Goal: Task Accomplishment & Management: Complete application form

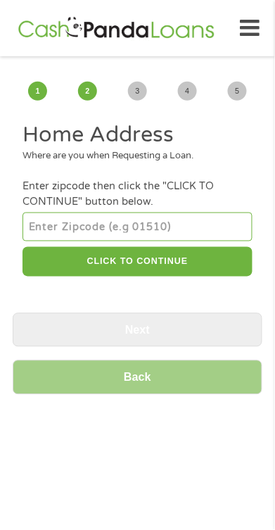
click at [58, 229] on input "number" at bounding box center [137, 227] width 229 height 28
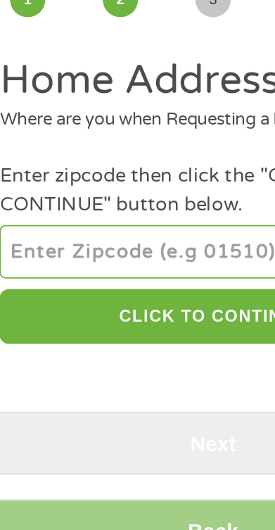
type input "28303"
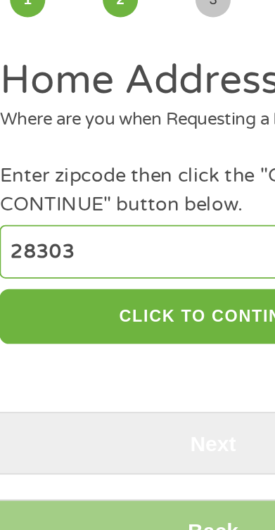
select select "[US_STATE]"
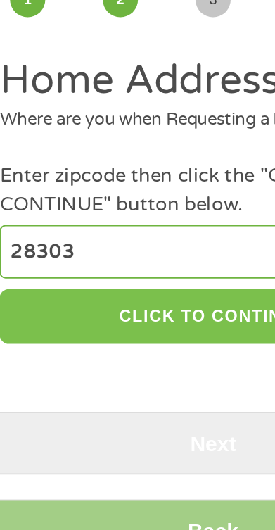
click at [139, 266] on button "CLICK TO CONTINUE" at bounding box center [137, 262] width 229 height 30
type input "28303"
type input "[GEOGRAPHIC_DATA]"
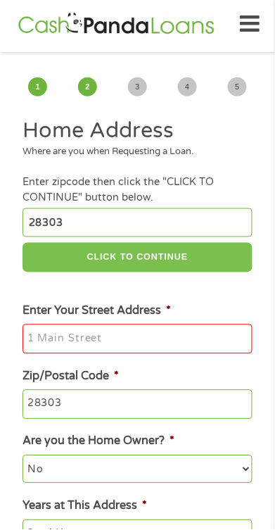
scroll to position [6, 0]
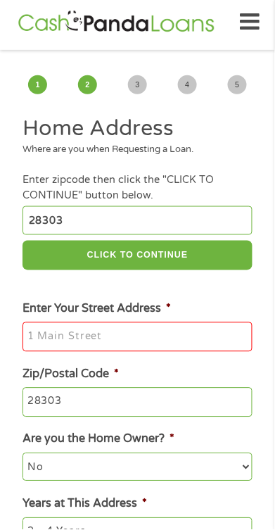
click at [58, 343] on input "Enter Your Street Address *" at bounding box center [137, 337] width 229 height 30
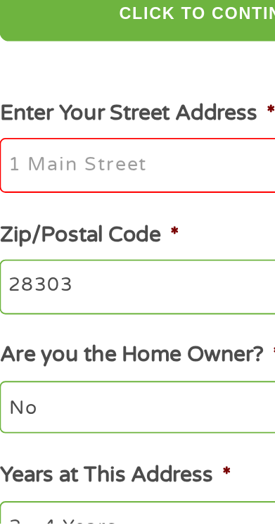
type input "[STREET_ADDRESS][PERSON_NAME]"
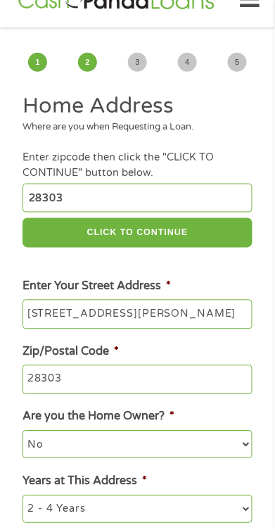
scroll to position [41, 0]
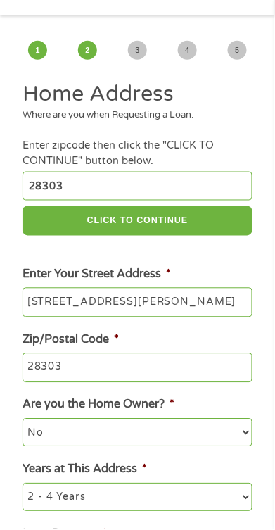
click at [63, 437] on select "No Yes" at bounding box center [137, 433] width 229 height 28
select select "yes"
click at [23, 421] on select "No Yes" at bounding box center [137, 433] width 229 height 28
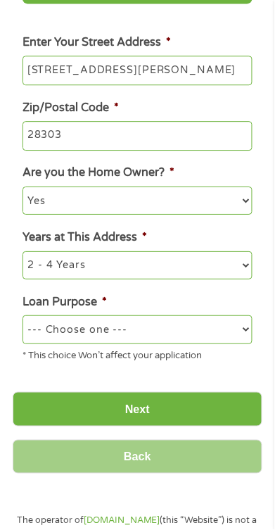
scroll to position [275, 0]
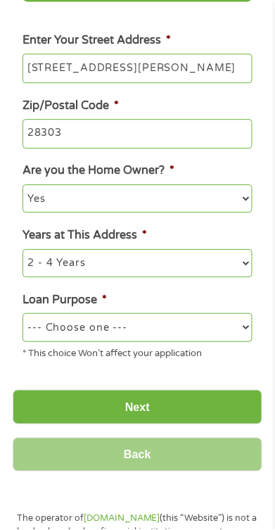
click at [132, 277] on select "1 Year or less 1 - 2 Years 2 - 4 Years Over 4 Years" at bounding box center [137, 263] width 229 height 28
select select "60months"
click at [23, 251] on select "1 Year or less 1 - 2 Years 2 - 4 Years Over 4 Years" at bounding box center [137, 263] width 229 height 28
click at [242, 332] on select "--- Choose one --- Pay Bills Debt Consolidation Home Improvement Major Purchase…" at bounding box center [137, 327] width 229 height 28
select select "other"
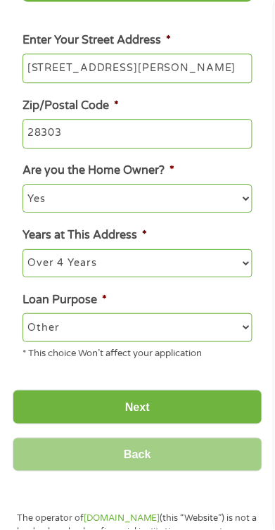
click at [23, 315] on select "--- Choose one --- Pay Bills Debt Consolidation Home Improvement Major Purchase…" at bounding box center [137, 327] width 229 height 28
click at [163, 414] on input "Next" at bounding box center [138, 407] width 250 height 34
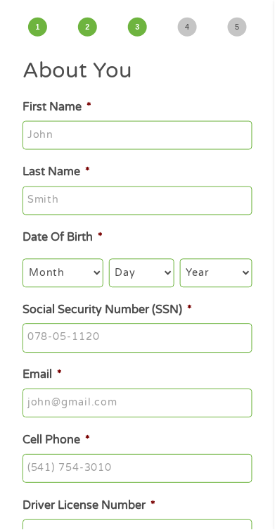
scroll to position [0, 0]
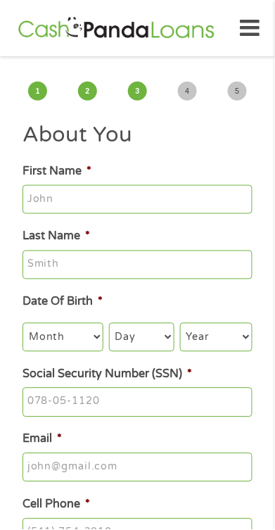
click at [37, 208] on input "First Name *" at bounding box center [137, 200] width 229 height 30
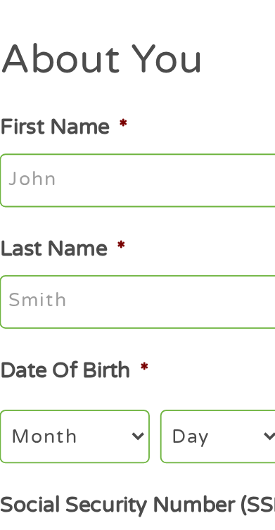
type input "[PERSON_NAME]"
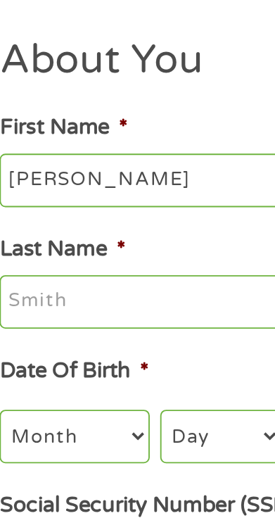
type input "[PERSON_NAME]"
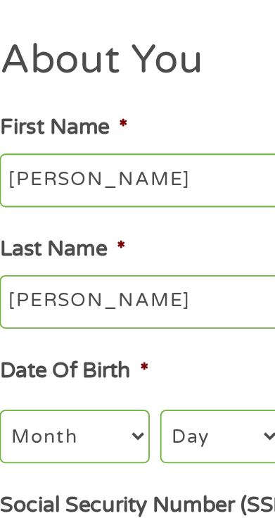
type input "[PERSON_NAME][EMAIL_ADDRESS][DOMAIN_NAME]"
type input "[PHONE_NUMBER]"
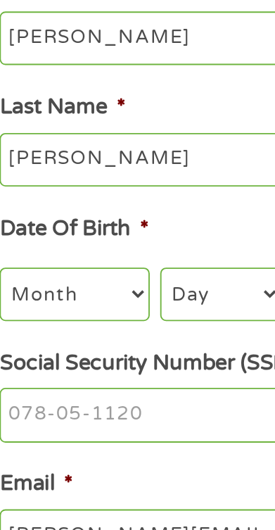
click at [40, 348] on select "Month 1 2 3 4 5 6 7 8 9 10 11 12" at bounding box center [63, 337] width 81 height 28
select select "10"
click at [23, 325] on select "Month 1 2 3 4 5 6 7 8 9 10 11 12" at bounding box center [63, 337] width 81 height 28
click at [137, 341] on select "Day 1 2 3 4 5 6 7 8 9 10 11 12 13 14 15 16 17 18 19 20 21 22 23 24 25 26 27 28 …" at bounding box center [141, 337] width 65 height 28
select select "31"
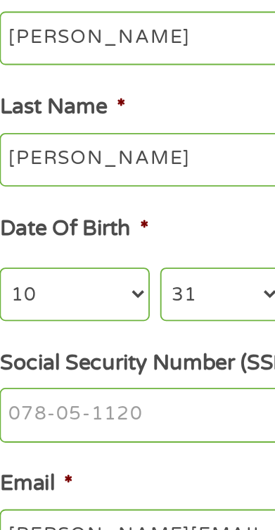
click at [109, 325] on select "Day 1 2 3 4 5 6 7 8 9 10 11 12 13 14 15 16 17 18 19 20 21 22 23 24 25 26 27 28 …" at bounding box center [141, 337] width 65 height 28
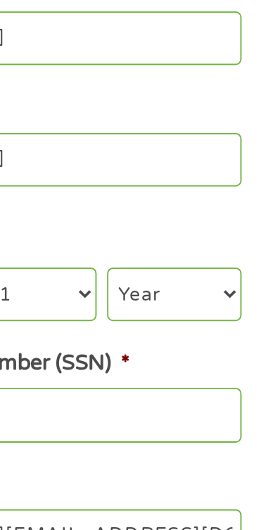
click at [202, 341] on select "Year [DATE] 2006 2005 2004 2003 2002 2001 2000 1999 1998 1997 1996 1995 1994 19…" at bounding box center [216, 337] width 72 height 28
select select "1960"
click at [180, 325] on select "Year [DATE] 2006 2005 2004 2003 2002 2001 2000 1999 1998 1997 1996 1995 1994 19…" at bounding box center [216, 337] width 72 height 28
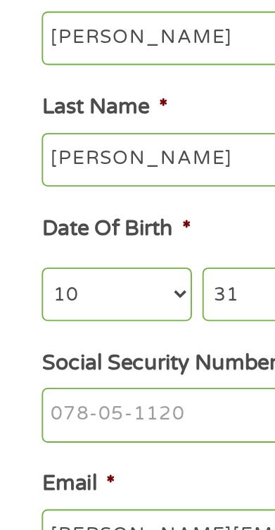
click at [41, 402] on input "Social Security Number (SSN) *" at bounding box center [137, 403] width 229 height 30
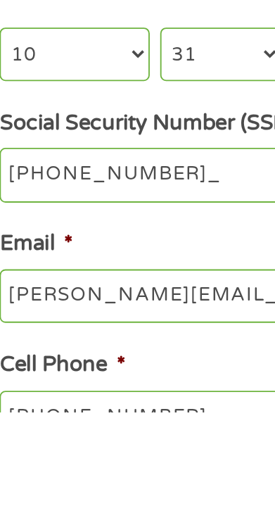
type input "242-23-1786"
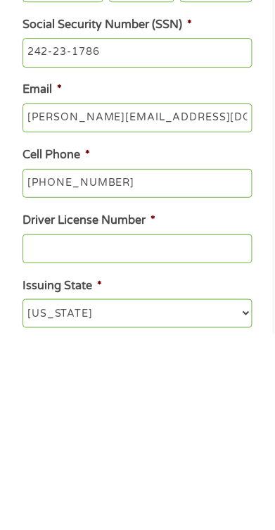
scroll to position [155, 0]
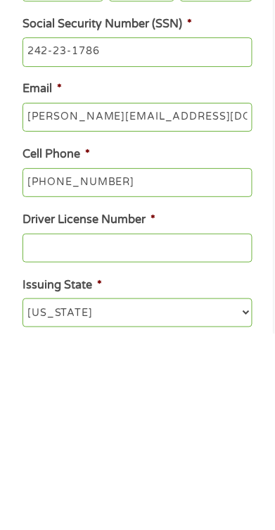
click at [46, 452] on input "Driver License Number *" at bounding box center [137, 444] width 229 height 30
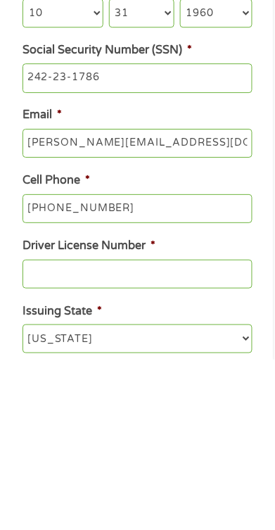
scroll to position [171, 0]
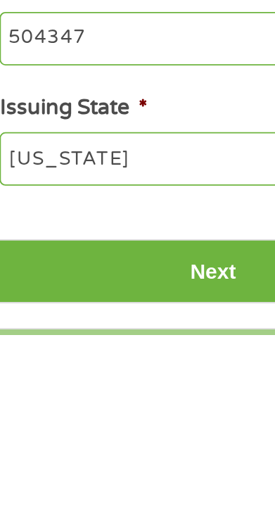
type input "504347"
click at [130, 503] on input "Next" at bounding box center [138, 496] width 250 height 34
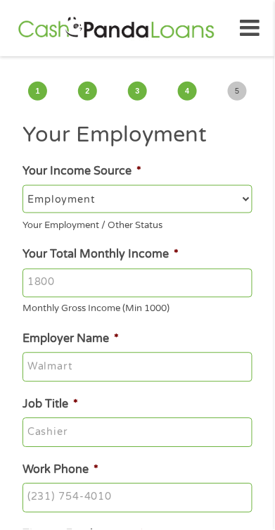
scroll to position [0, 0]
click at [243, 199] on select "--- Choose one --- Employment [DEMOGRAPHIC_DATA] Benefits" at bounding box center [137, 199] width 229 height 28
select select "benefits"
click at [23, 185] on select "--- Choose one --- Employment [DEMOGRAPHIC_DATA] Benefits" at bounding box center [137, 199] width 229 height 28
type input "Other"
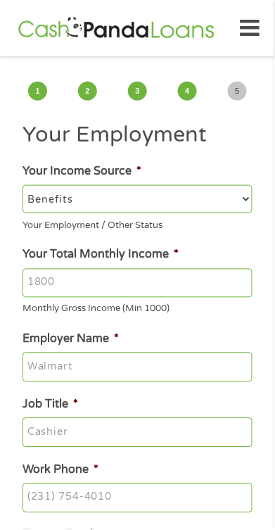
type input "[PHONE_NUMBER]"
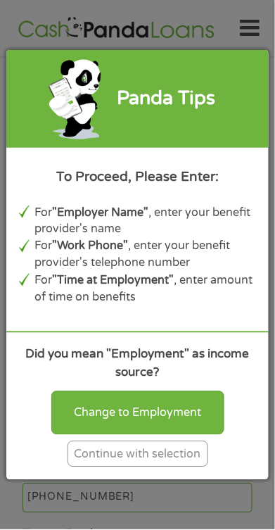
click at [170, 461] on div "Continue with selection" at bounding box center [138, 454] width 141 height 26
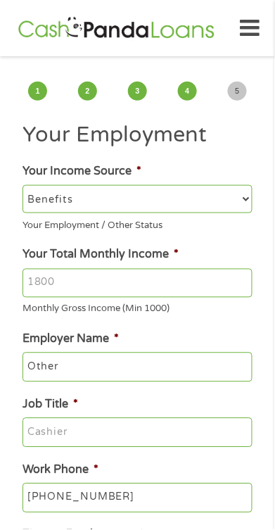
click at [69, 286] on input "Your Total Monthly Income *" at bounding box center [137, 284] width 229 height 30
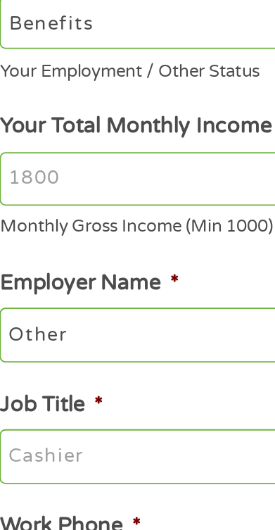
click at [61, 286] on input "Your Total Monthly Income *" at bounding box center [137, 284] width 229 height 30
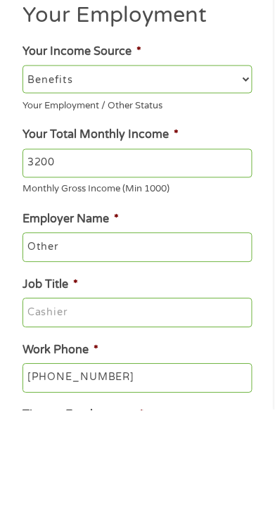
type input "3200"
click at [172, 374] on input "Other" at bounding box center [137, 368] width 229 height 30
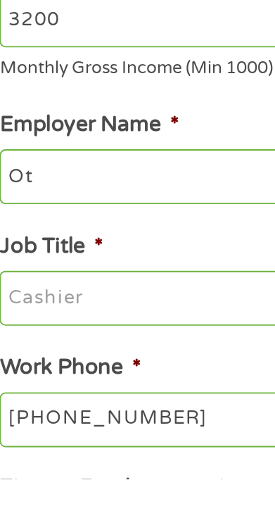
type input "O"
type input "Social security"
click at [39, 439] on input "Job Title *" at bounding box center [137, 433] width 229 height 30
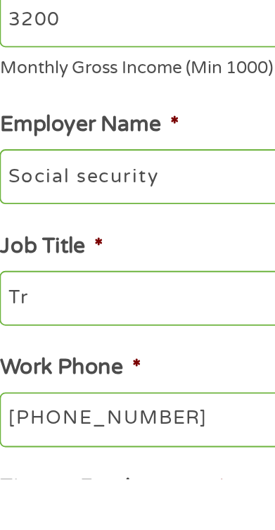
type input "T"
click at [34, 437] on input "Job Title *" at bounding box center [137, 433] width 229 height 30
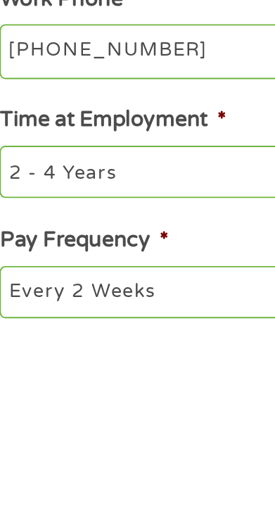
scroll to position [129, 0]
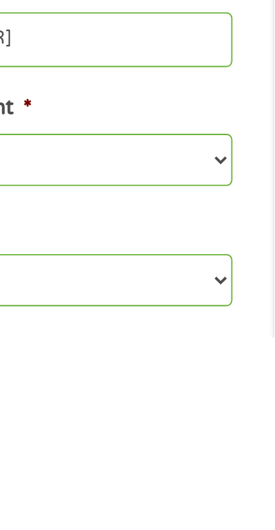
type input "Retired"
click at [246, 440] on select "--- Choose one --- 1 Year or less 1 - 2 Years 2 - 4 Years Over 4 Years" at bounding box center [137, 434] width 229 height 28
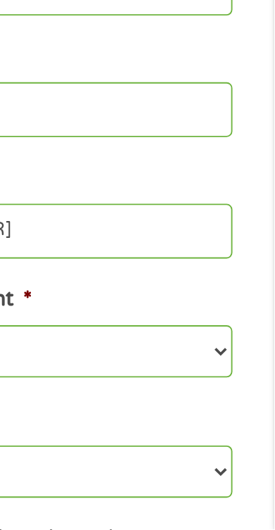
select select "60months"
click at [23, 424] on select "--- Choose one --- 1 Year or less 1 - 2 Years 2 - 4 Years Over 4 Years" at bounding box center [137, 434] width 229 height 28
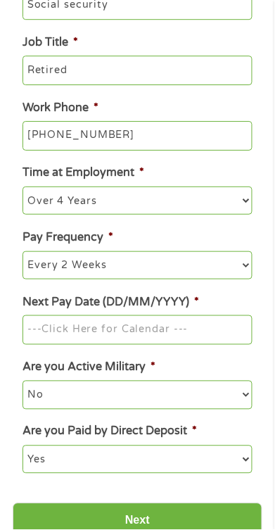
scroll to position [382, 0]
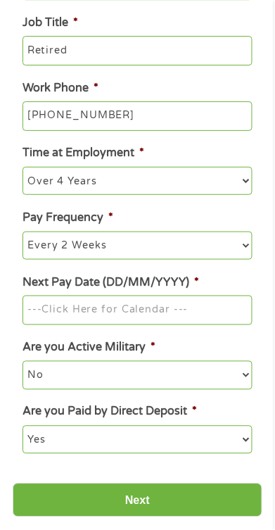
click at [250, 251] on select "--- Choose one --- Every 2 Weeks Every Week Monthly Semi-Monthly" at bounding box center [137, 246] width 229 height 28
select select "semimonthly"
click at [23, 234] on select "--- Choose one --- Every 2 Weeks Every Week Monthly Semi-Monthly" at bounding box center [137, 246] width 229 height 28
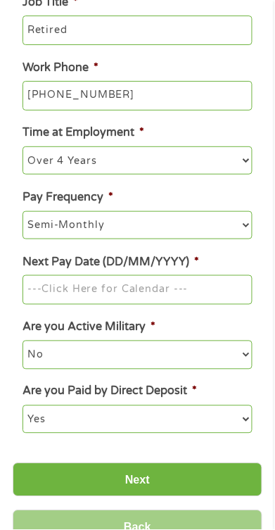
scroll to position [413, 0]
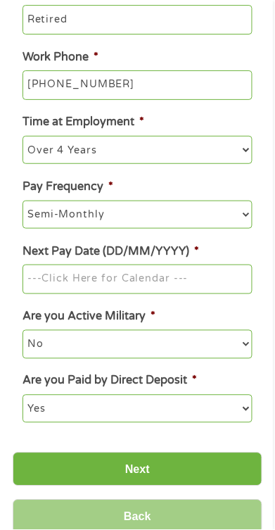
click at [70, 285] on input "Next Pay Date (DD/MM/YYYY) *" at bounding box center [137, 280] width 229 height 30
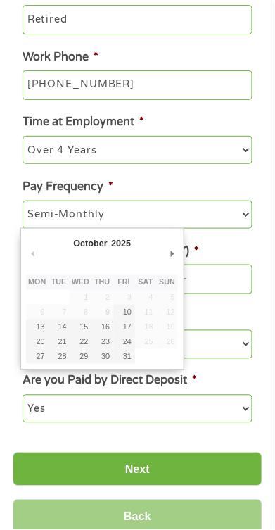
type input "[DATE]"
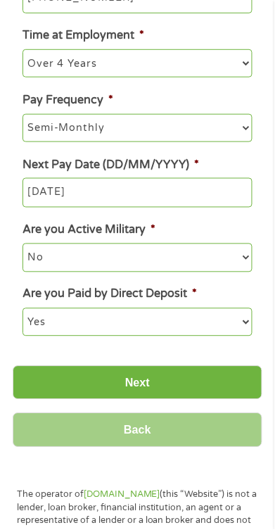
scroll to position [500, 0]
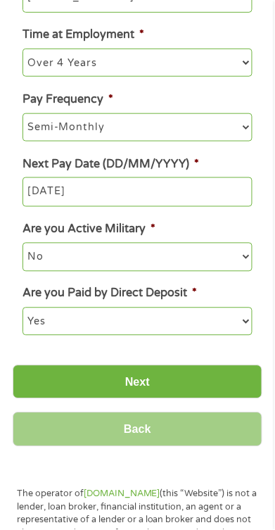
click at [151, 396] on input "Next" at bounding box center [138, 382] width 250 height 34
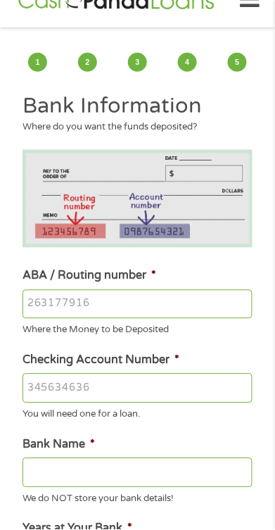
scroll to position [0, 0]
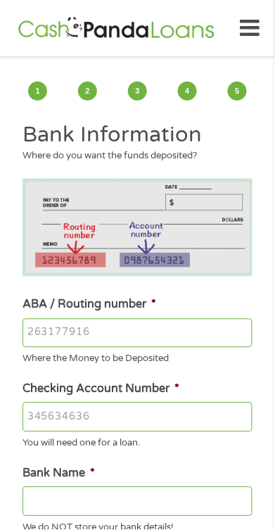
click at [169, 491] on input "Bank Name *" at bounding box center [137, 502] width 229 height 30
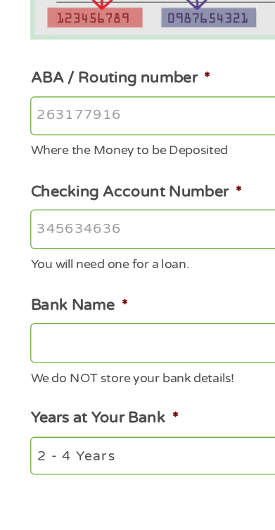
scroll to position [70, 0]
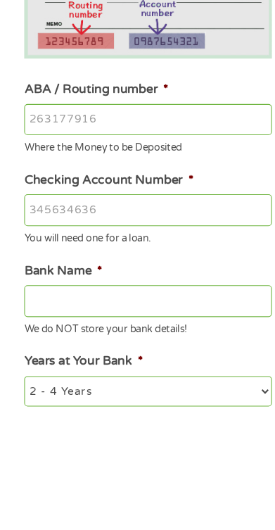
click at [29, 260] on input "ABA / Routing number *" at bounding box center [137, 264] width 229 height 30
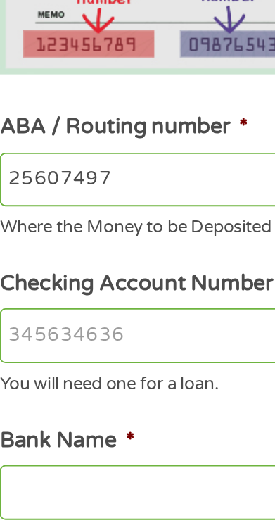
type input "256074974"
type input "NAVY FEDERAL CREDIT UNION"
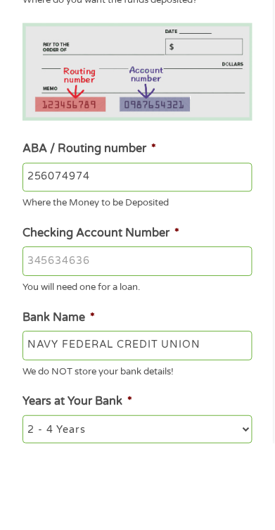
type input "256074974"
click at [46, 351] on input "Checking Account Number *" at bounding box center [137, 348] width 229 height 30
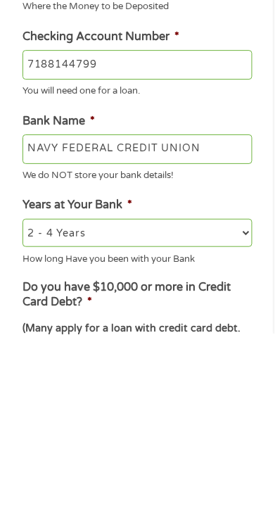
scroll to position [163, 0]
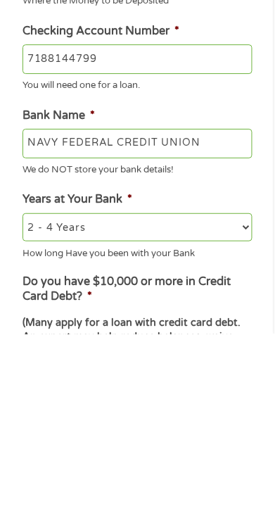
type input "7188144799"
click at [246, 427] on select "2 - 4 Years 6 - 12 Months 1 - 2 Years Over 4 Years" at bounding box center [137, 423] width 229 height 28
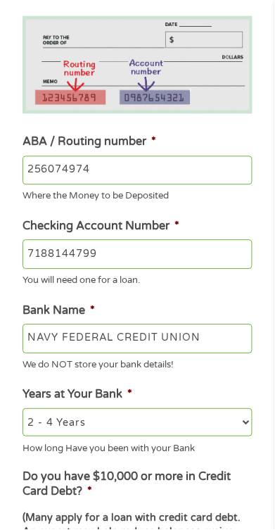
select select "60months"
click at [23, 412] on select "2 - 4 Years 6 - 12 Months 1 - 2 Years Over 4 Years" at bounding box center [137, 423] width 229 height 28
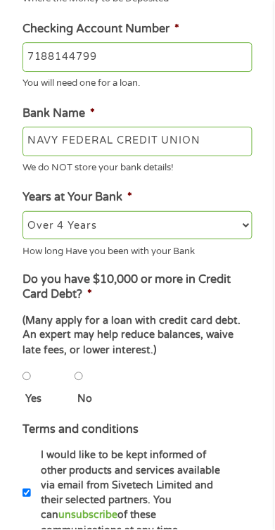
scroll to position [363, 0]
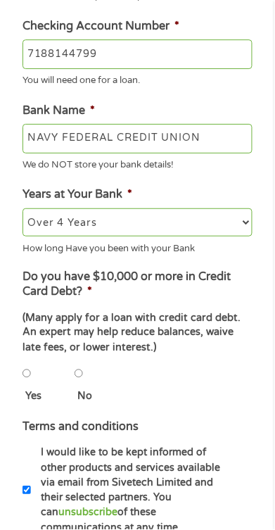
click at [80, 379] on input "No" at bounding box center [79, 374] width 8 height 28
radio input "true"
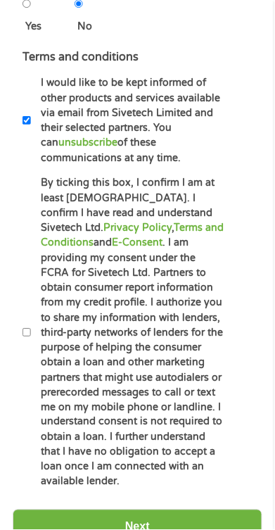
scroll to position [735, 0]
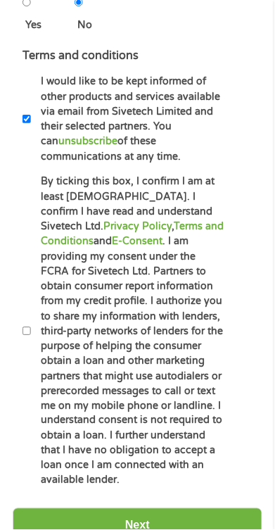
click at [25, 333] on input "By ticking this box, I confirm I am at least [DEMOGRAPHIC_DATA]. I confirm I ha…" at bounding box center [27, 331] width 8 height 28
checkbox input "true"
click at [143, 519] on input "Next" at bounding box center [138, 525] width 250 height 34
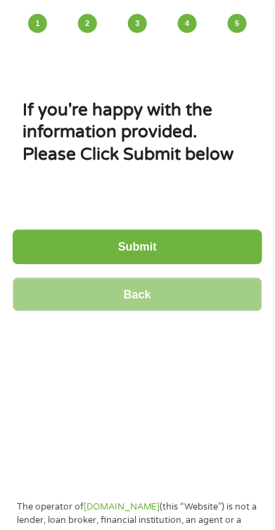
scroll to position [0, 0]
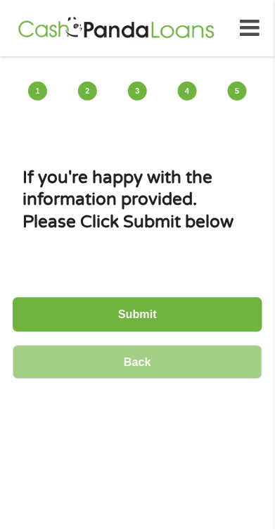
click at [184, 90] on span "4" at bounding box center [187, 91] width 19 height 19
click at [148, 317] on input "Submit" at bounding box center [138, 315] width 250 height 34
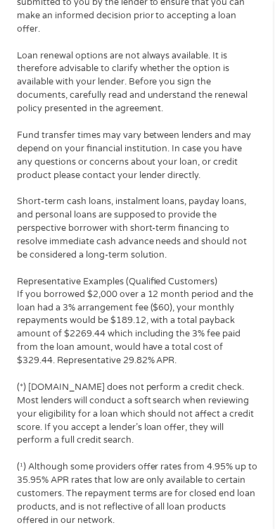
scroll to position [1335, 0]
